Goal: Transaction & Acquisition: Purchase product/service

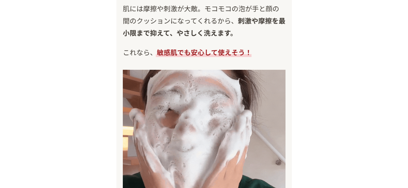
scroll to position [3736, 0]
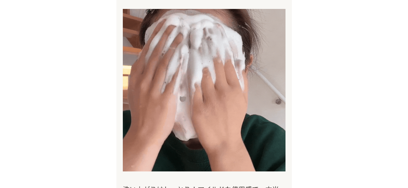
click at [165, 129] on img at bounding box center [204, 90] width 163 height 163
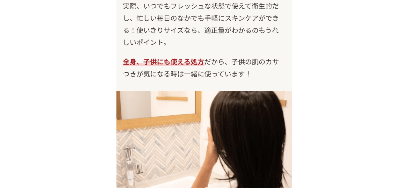
scroll to position [5285, 0]
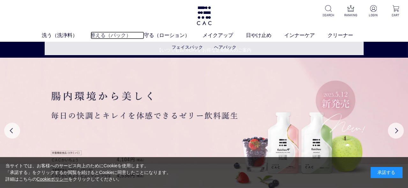
click at [116, 35] on link "整える（パック）" at bounding box center [118, 36] width 54 height 8
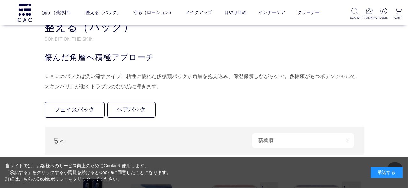
scroll to position [121, 0]
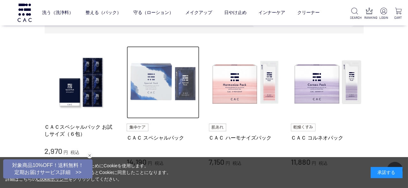
click at [155, 84] on img at bounding box center [163, 82] width 73 height 73
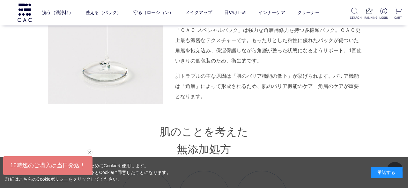
scroll to position [911, 0]
